Goal: Task Accomplishment & Management: Manage account settings

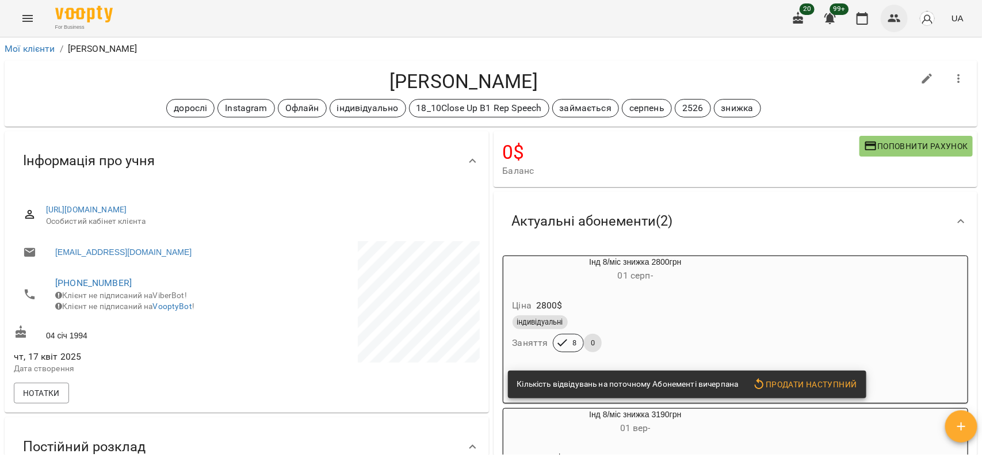
click at [898, 16] on icon "button" at bounding box center [894, 18] width 13 height 8
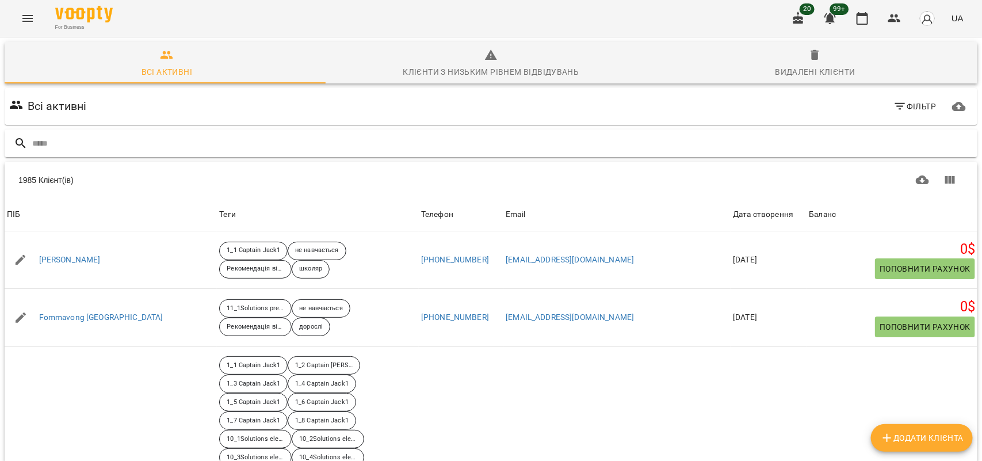
click at [69, 142] on input "text" at bounding box center [502, 143] width 940 height 19
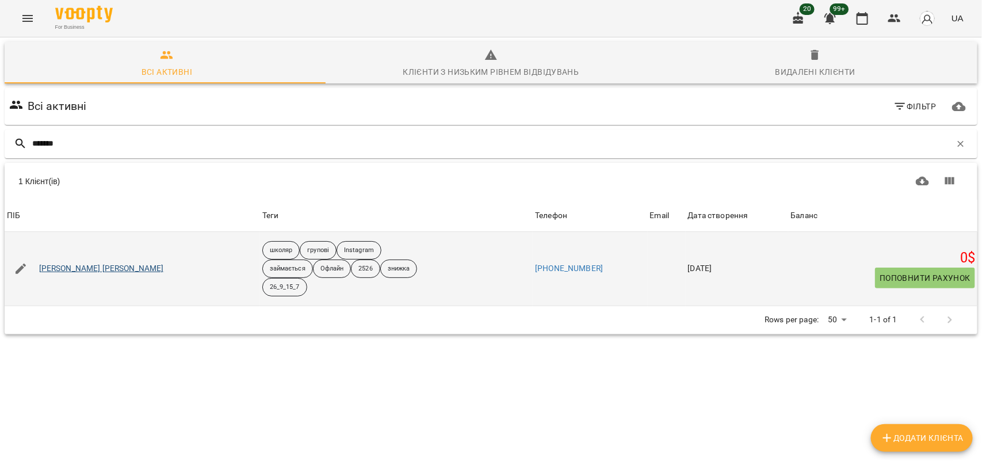
type input "*******"
click at [75, 266] on link "[PERSON_NAME] [PERSON_NAME]" at bounding box center [101, 269] width 125 height 12
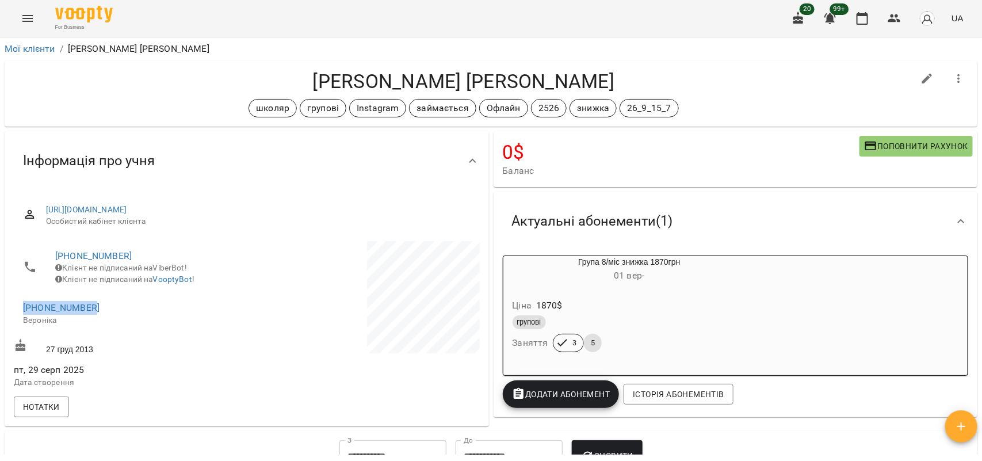
drag, startPoint x: 12, startPoint y: 317, endPoint x: 88, endPoint y: 307, distance: 77.2
click at [108, 307] on div "[PHONE_NUMBER] Клієнт не підписаний на ViberBot! Клієнт не підписаний на Voopty…" at bounding box center [129, 288] width 235 height 98
copy link "[PHONE_NUMBER]"
click at [895, 21] on icon "button" at bounding box center [894, 18] width 13 height 8
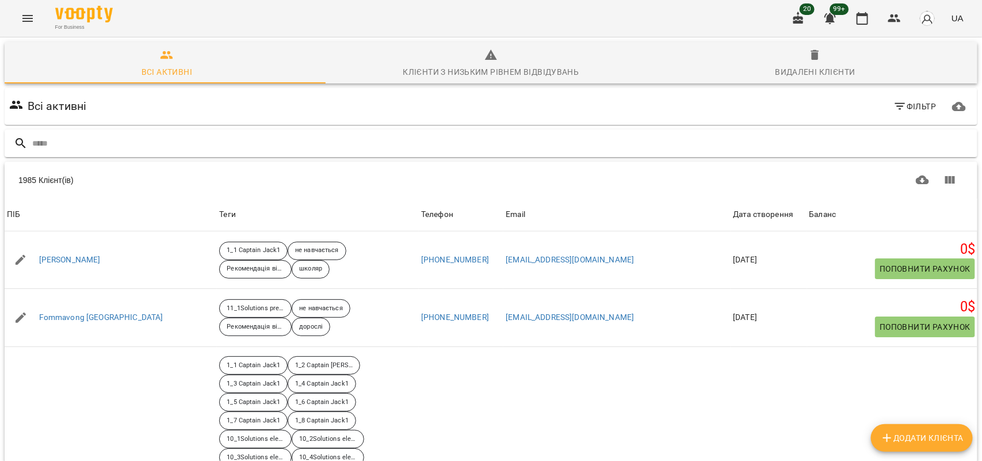
click at [76, 143] on input "text" at bounding box center [502, 143] width 940 height 19
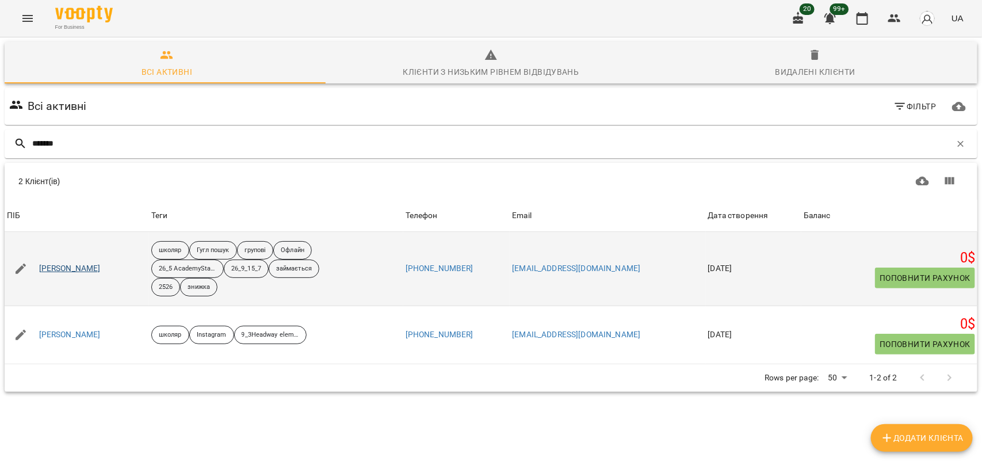
type input "*******"
click at [82, 271] on link "[PERSON_NAME]" at bounding box center [70, 269] width 62 height 12
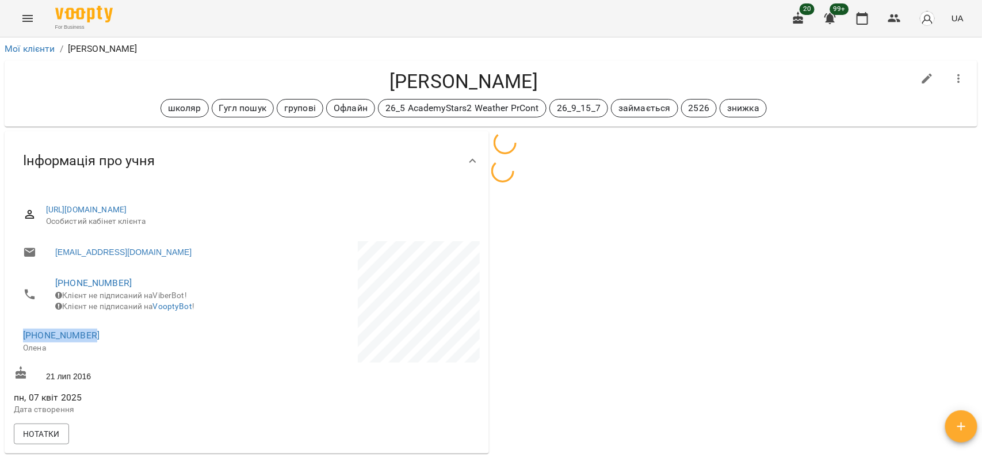
drag, startPoint x: 49, startPoint y: 343, endPoint x: 94, endPoint y: 343, distance: 44.3
click at [109, 343] on div "Інформація про учня [URL][DOMAIN_NAME] Особистий кабінет клієнта [EMAIL_ADDRESS…" at bounding box center [246, 292] width 489 height 327
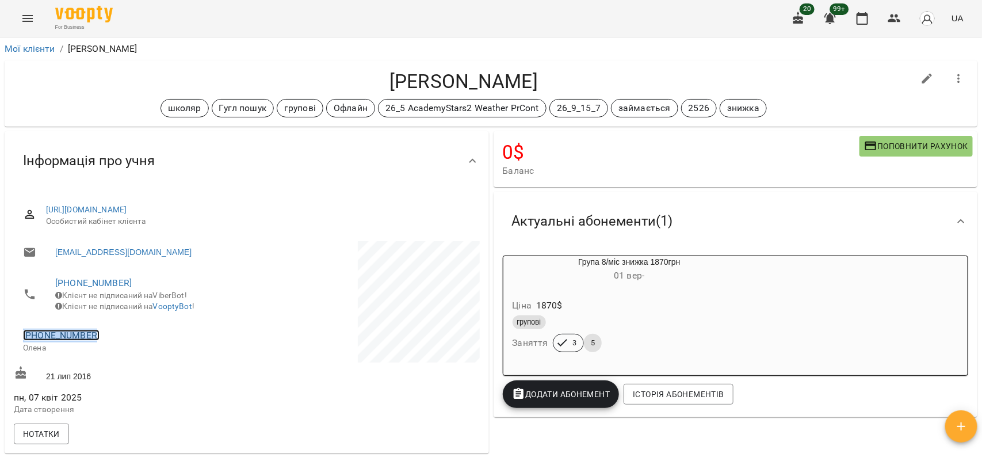
copy link "[PHONE_NUMBER]"
